Goal: Task Accomplishment & Management: Manage account settings

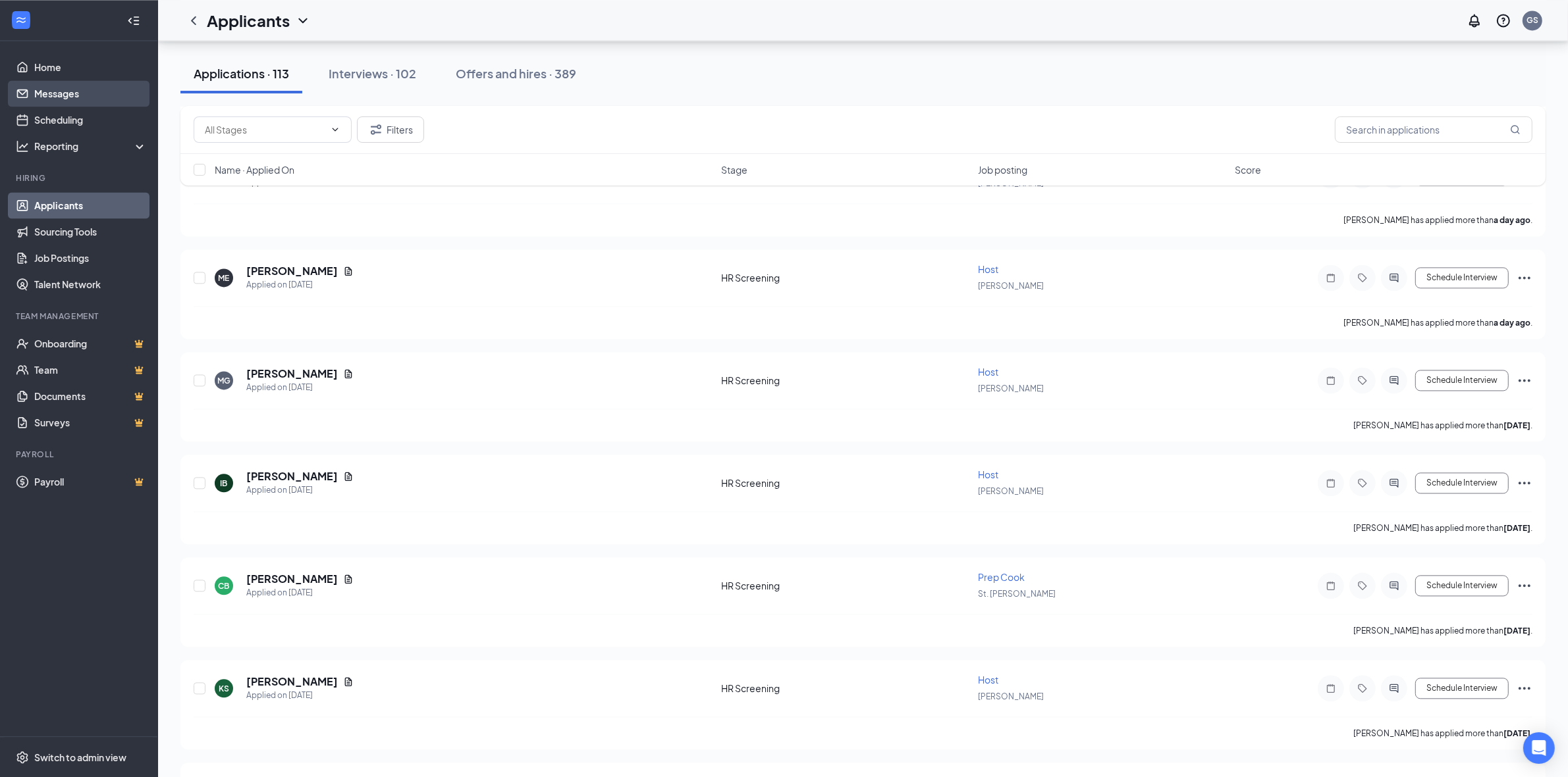
scroll to position [3455, 0]
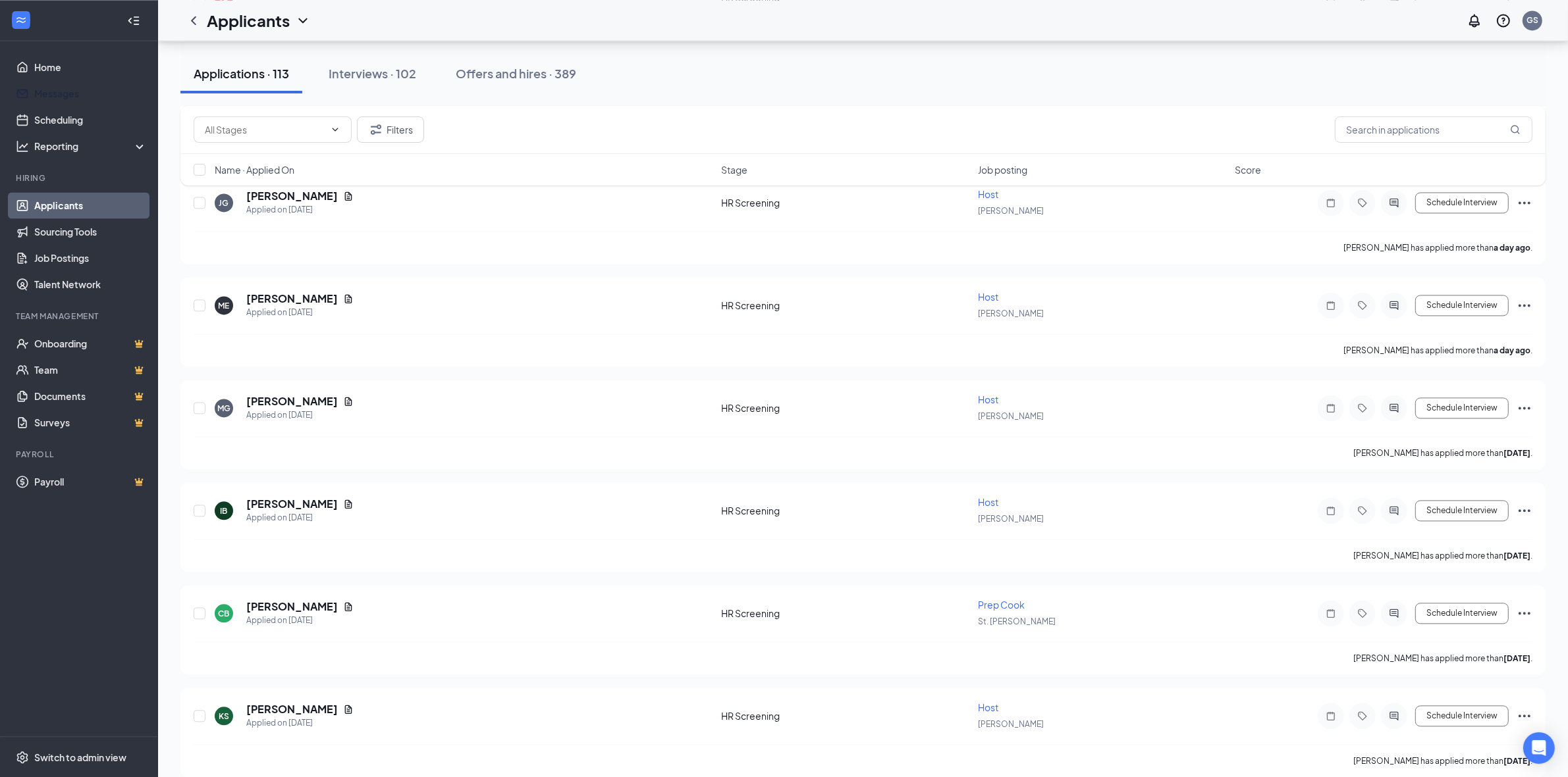
drag, startPoint x: 48, startPoint y: 99, endPoint x: 1529, endPoint y: 173, distance: 1482.8
click at [49, 99] on link "Messages" at bounding box center [90, 93] width 112 height 26
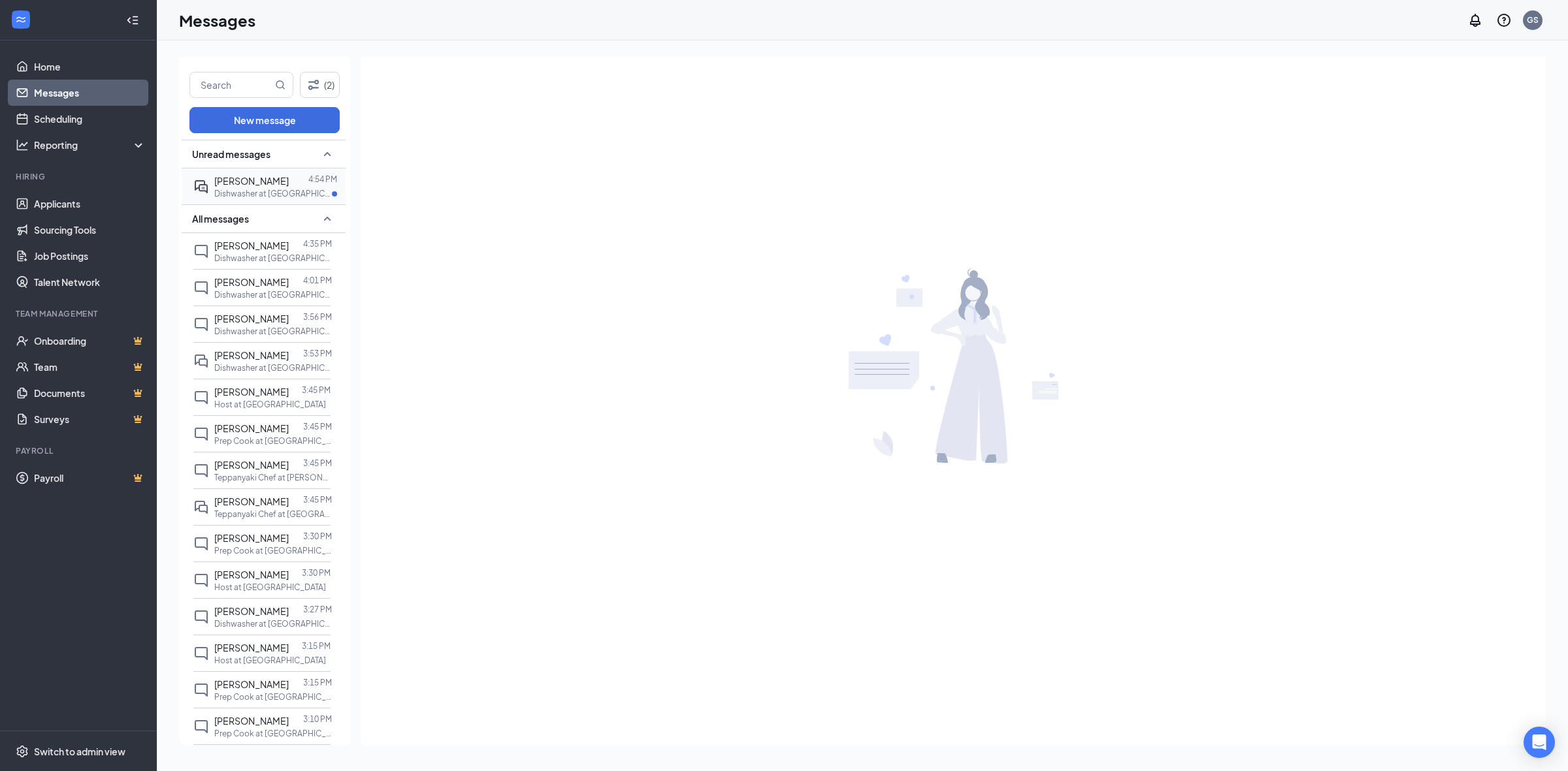
click at [252, 188] on div "[PERSON_NAME]" at bounding box center [251, 180] width 74 height 15
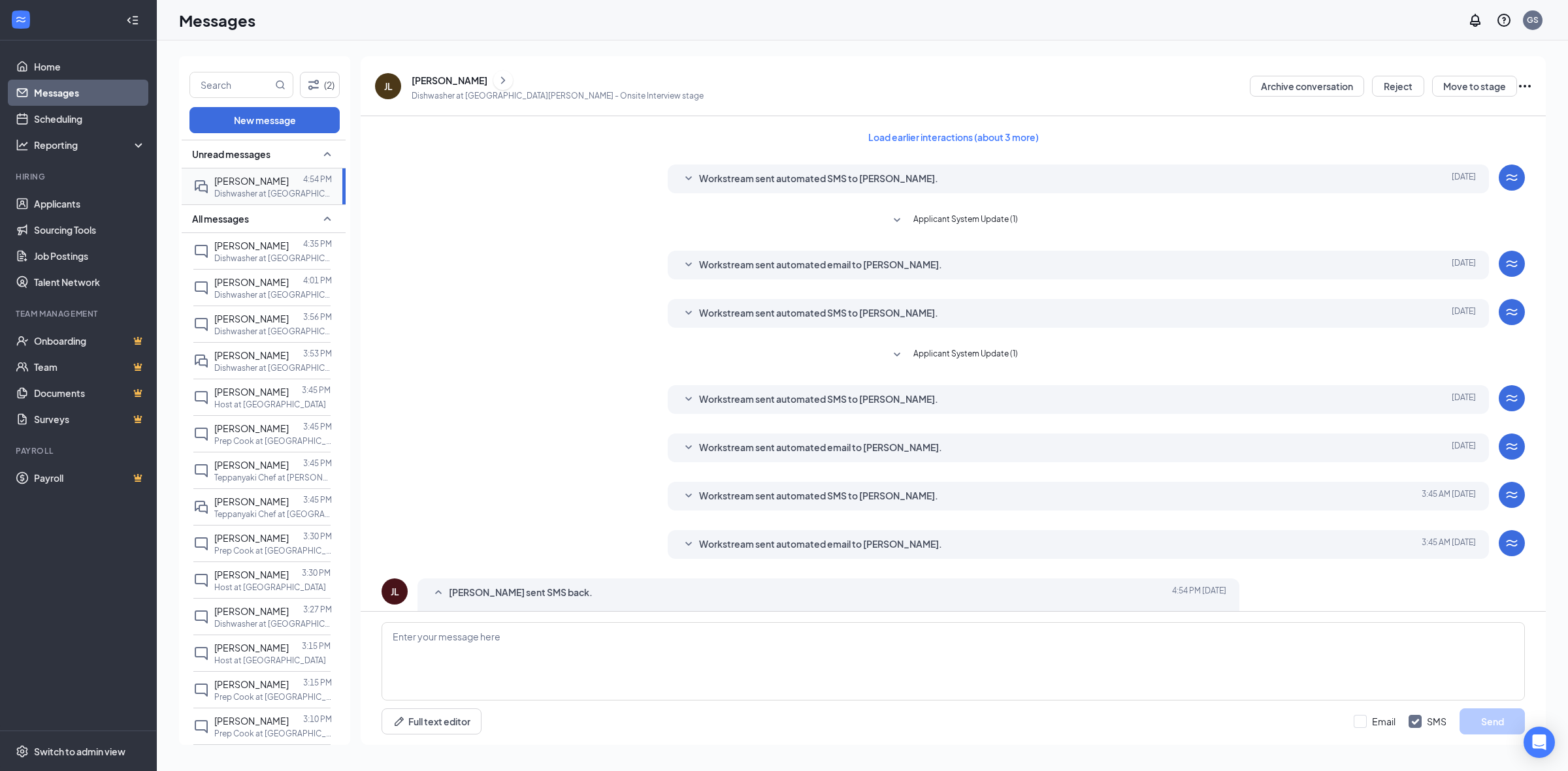
scroll to position [31, 0]
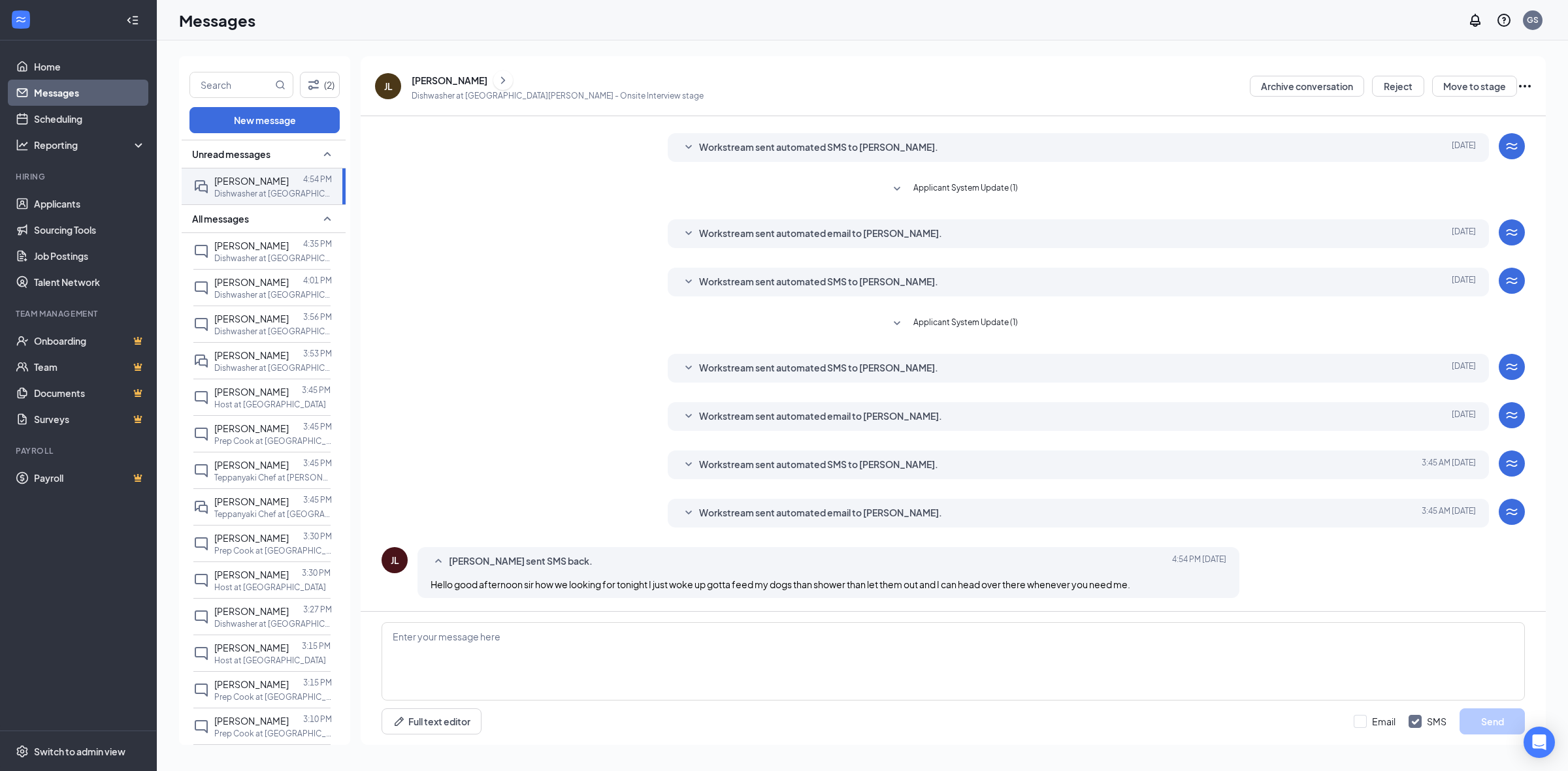
click at [803, 495] on div "Load earlier interactions (about 3 more) Workstream sent automated SMS to [PERS…" at bounding box center [953, 348] width 1144 height 526
click at [804, 506] on span "Workstream sent automated email to [PERSON_NAME]." at bounding box center [820, 513] width 243 height 16
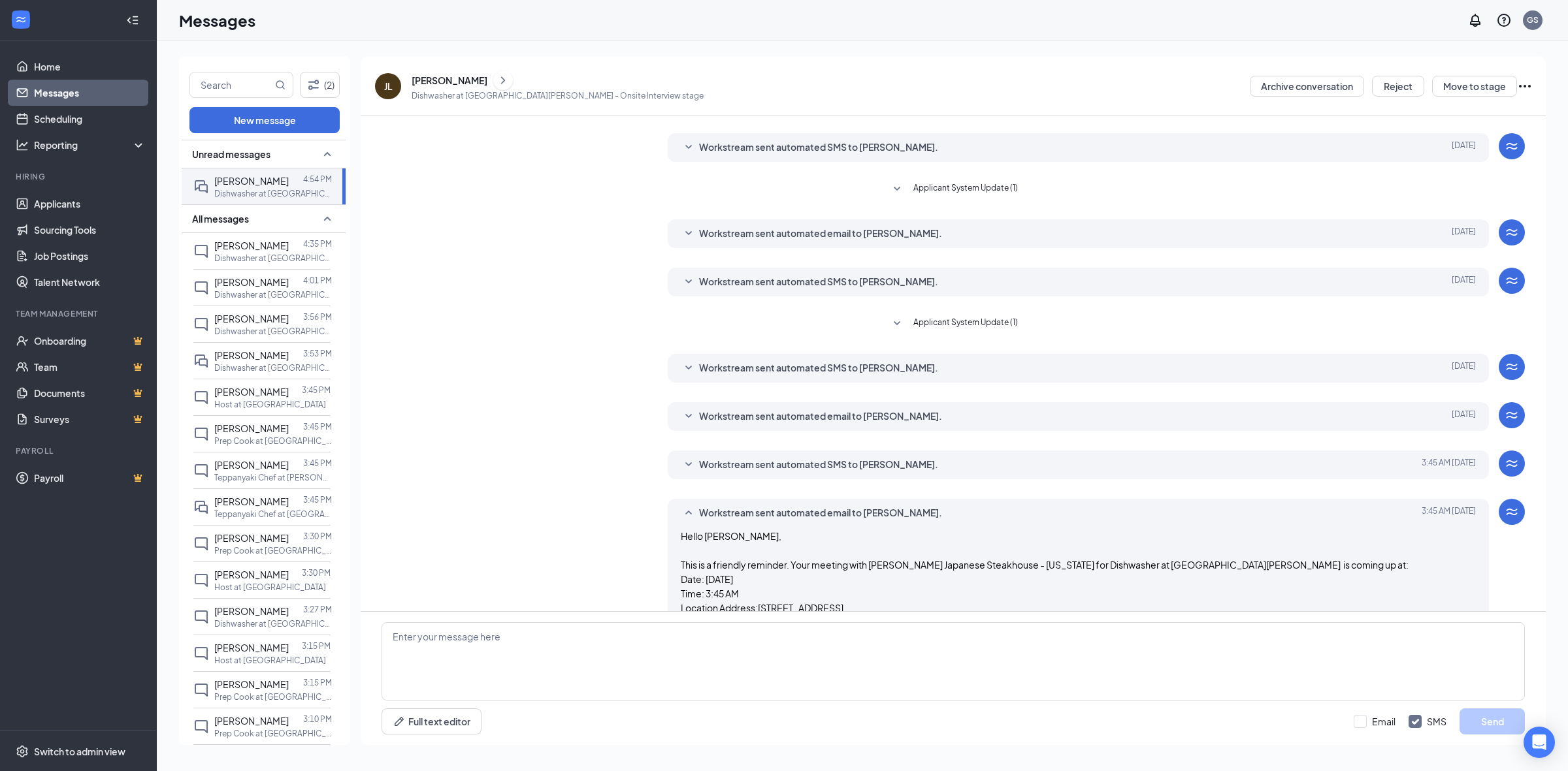
click at [806, 468] on span "Workstream sent automated SMS to [PERSON_NAME]." at bounding box center [818, 465] width 239 height 16
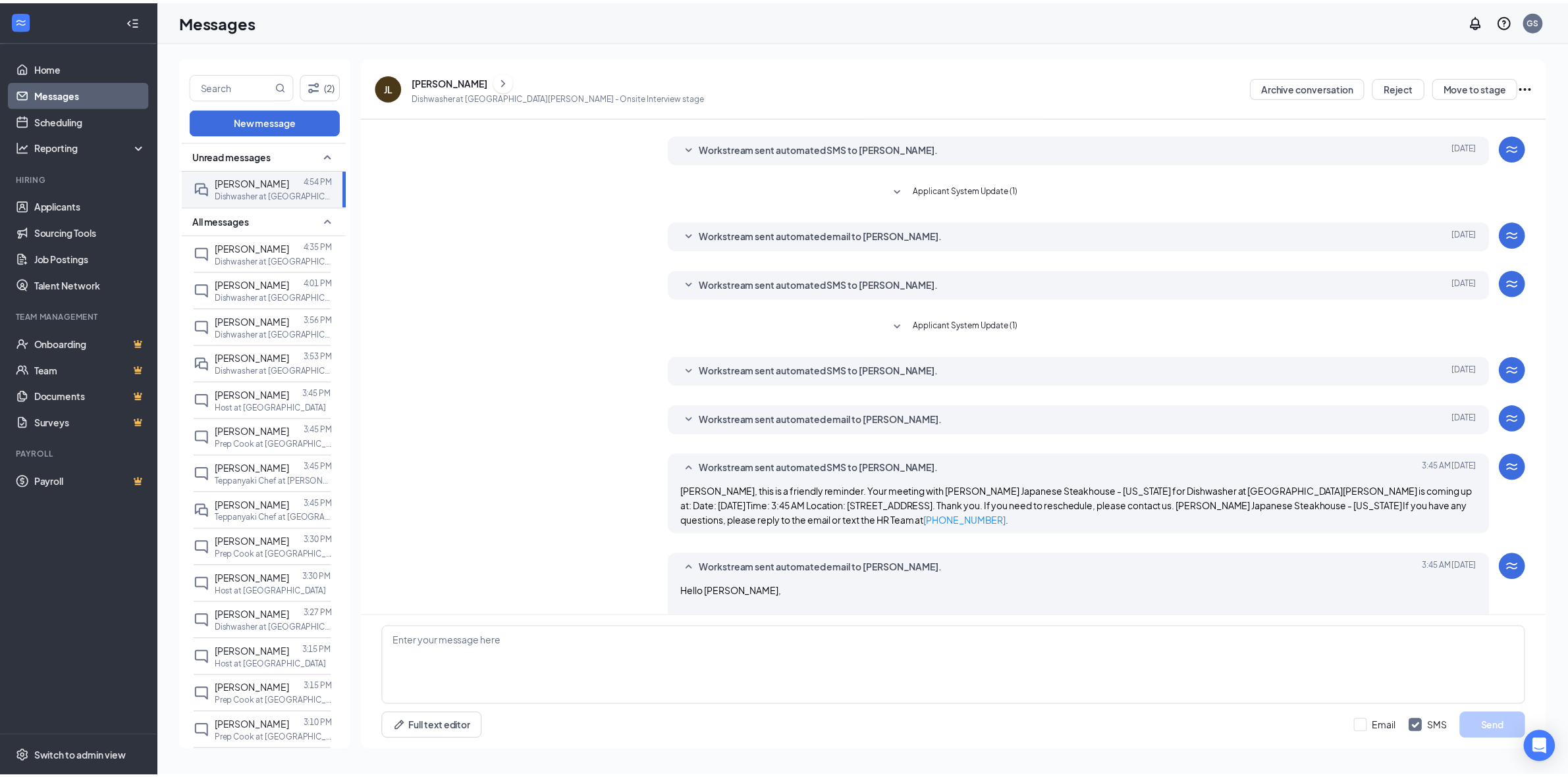
scroll to position [250, 0]
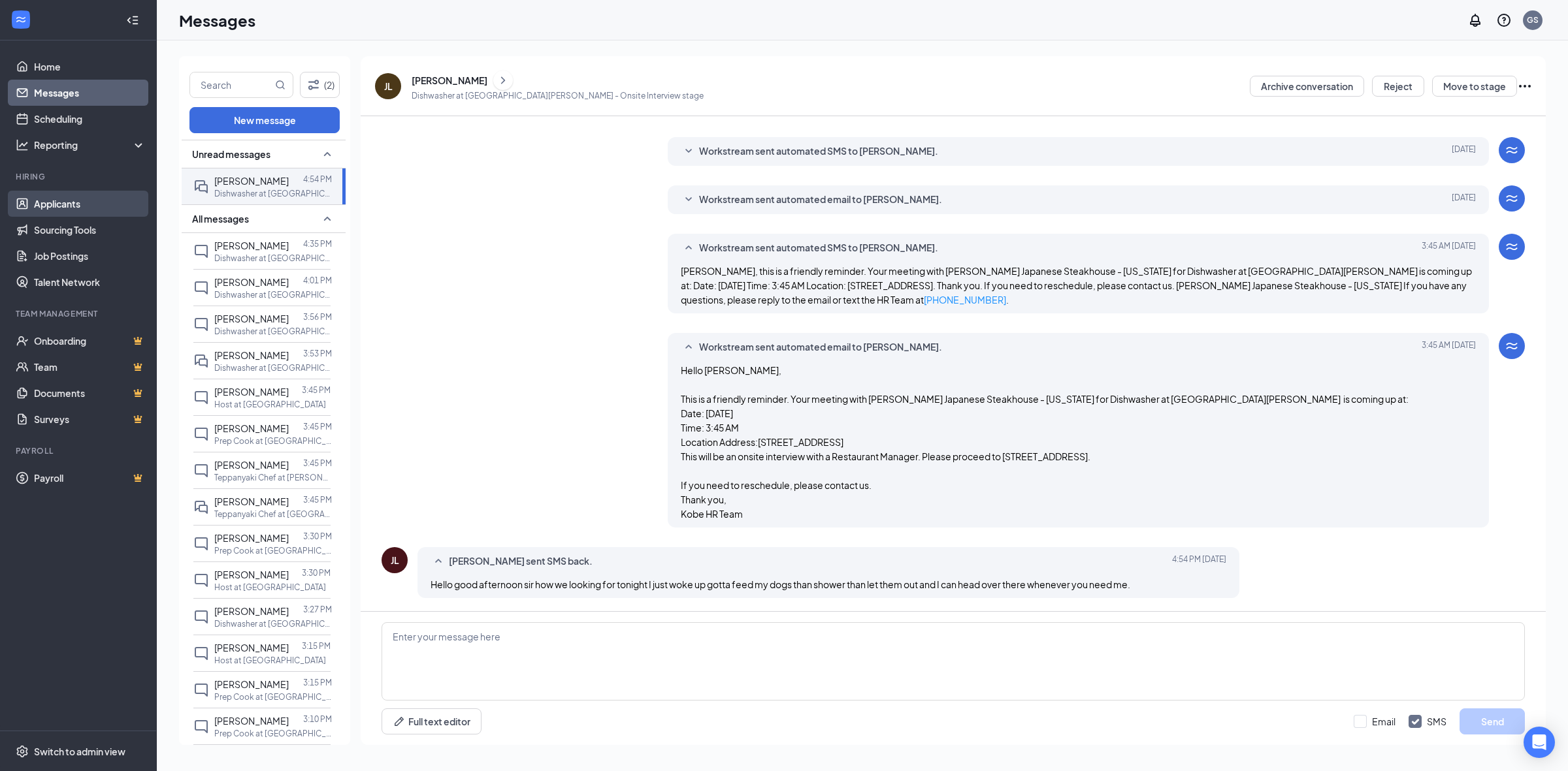
click at [41, 200] on link "Applicants" at bounding box center [89, 204] width 112 height 26
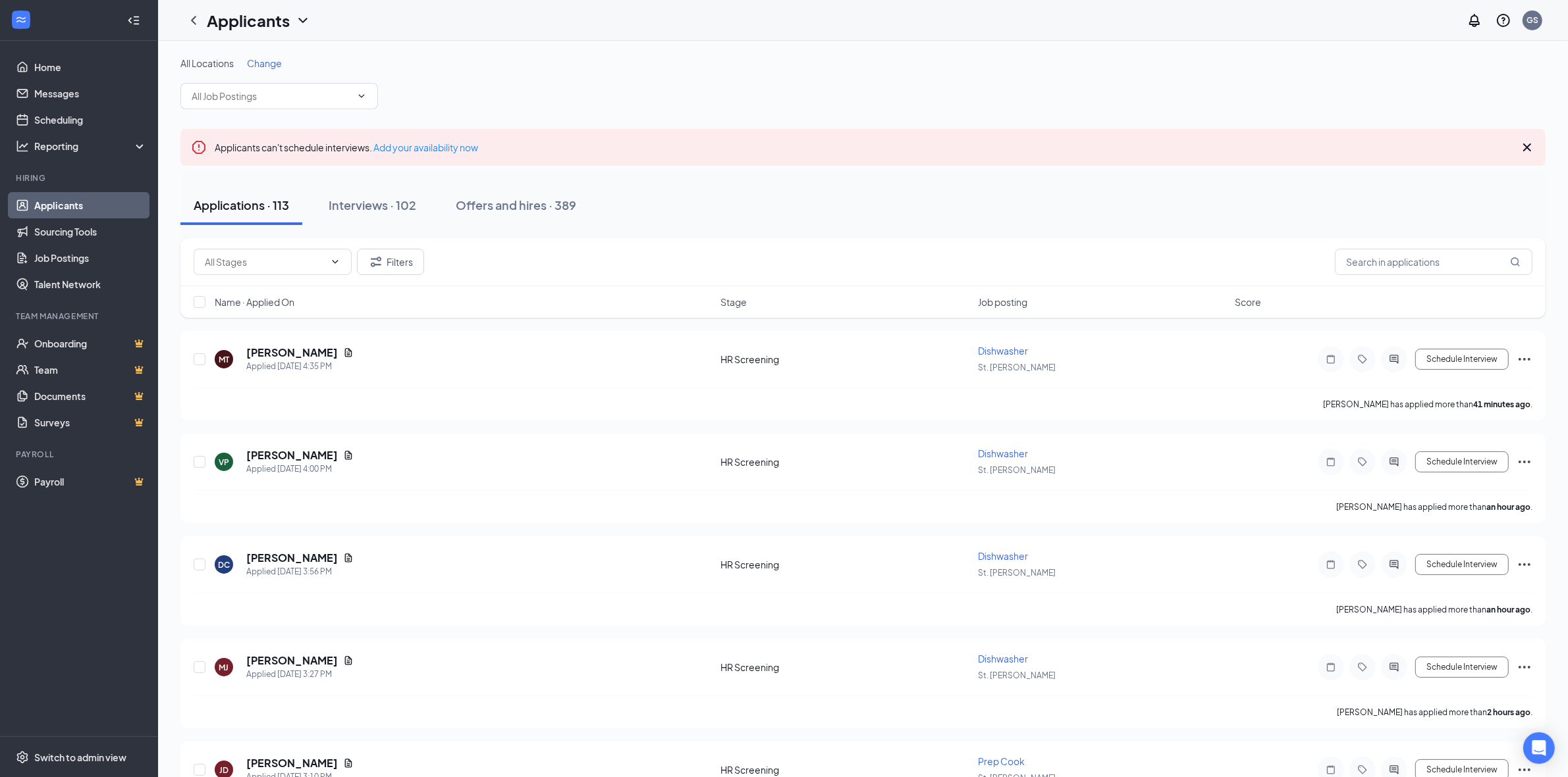
click at [1519, 145] on icon "Cross" at bounding box center [1527, 147] width 16 height 16
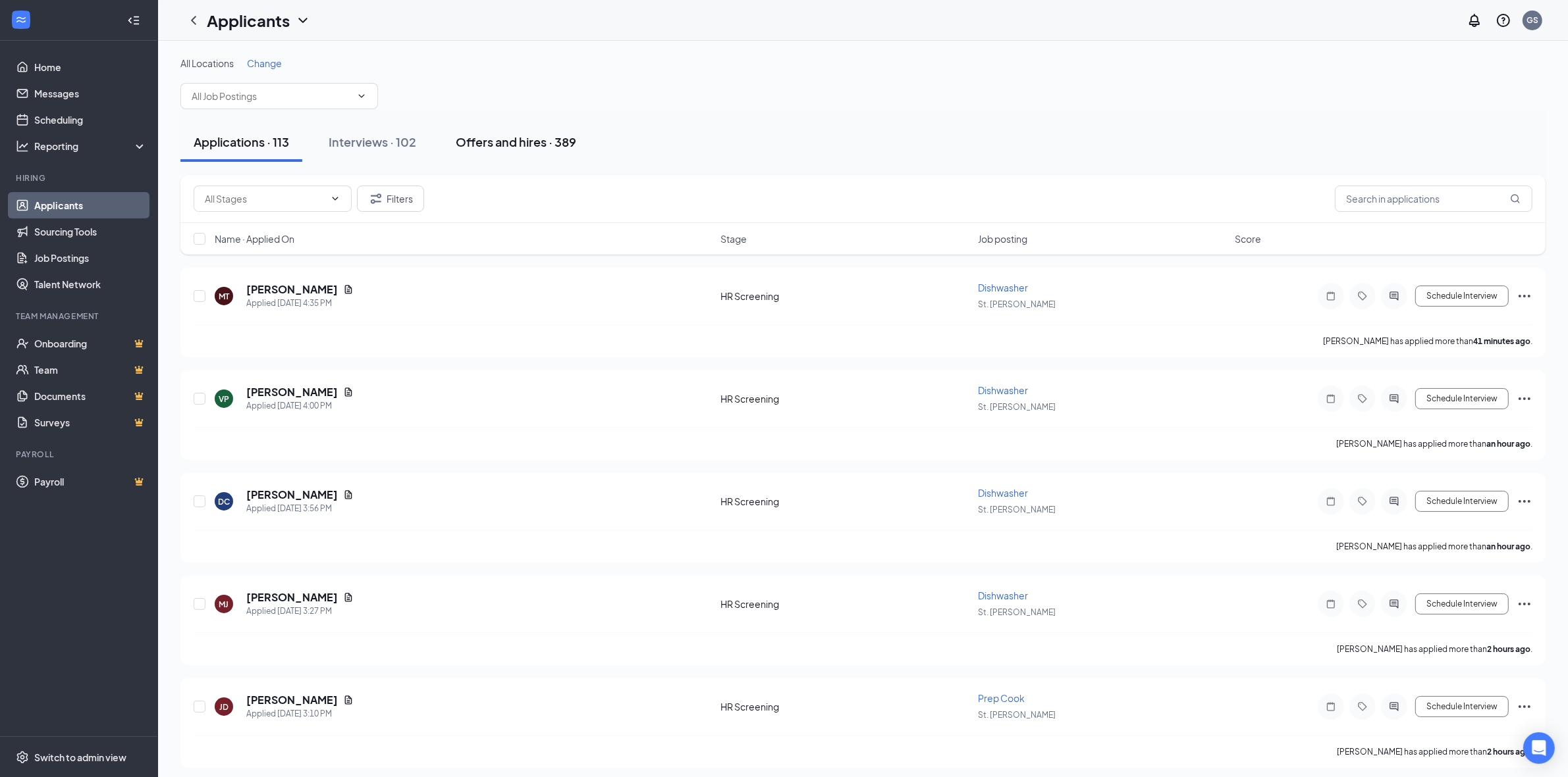
click at [534, 143] on div "Offers and hires · 389" at bounding box center [515, 141] width 120 height 16
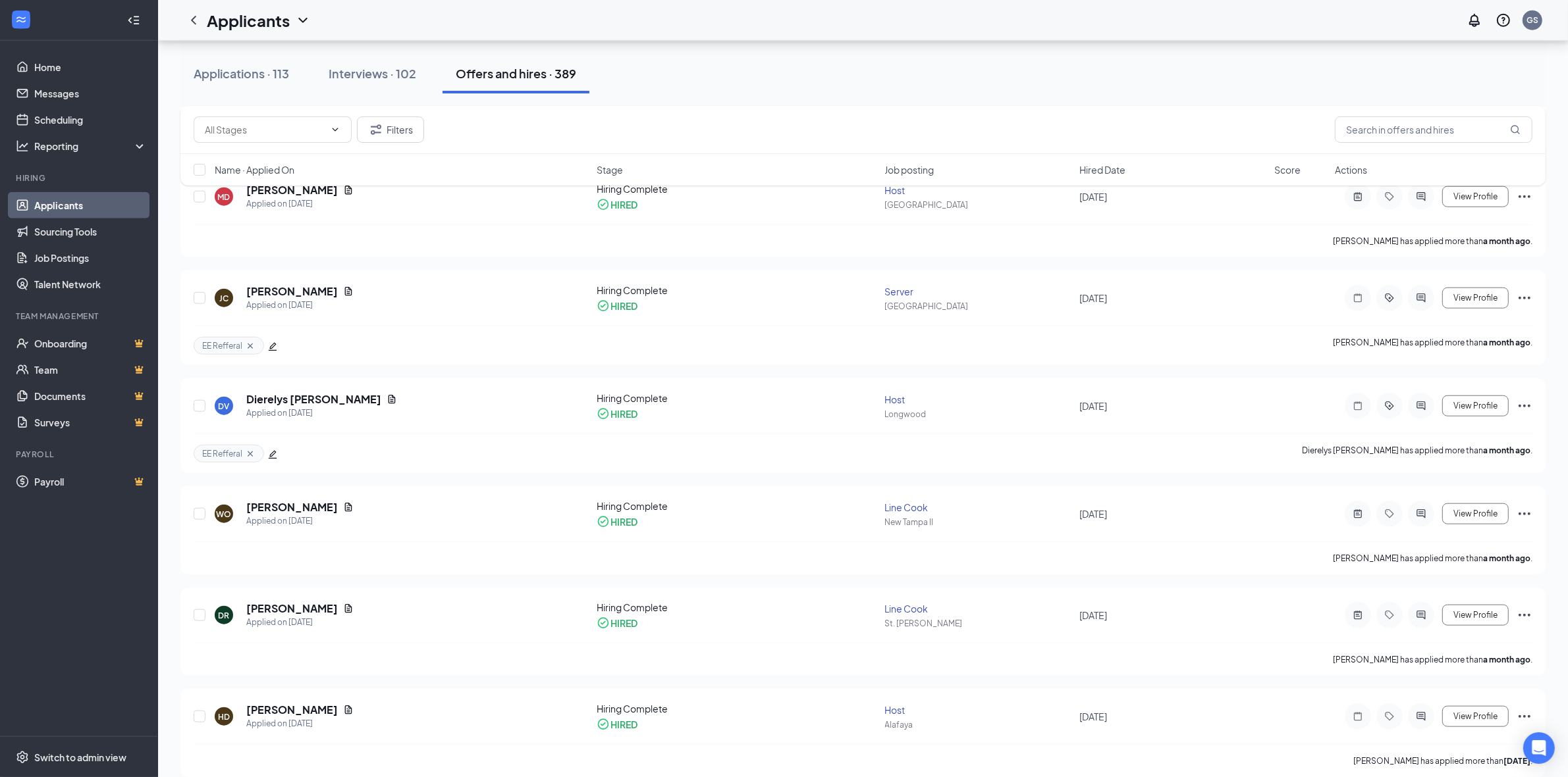
scroll to position [1603, 0]
